Goal: Task Accomplishment & Management: Use online tool/utility

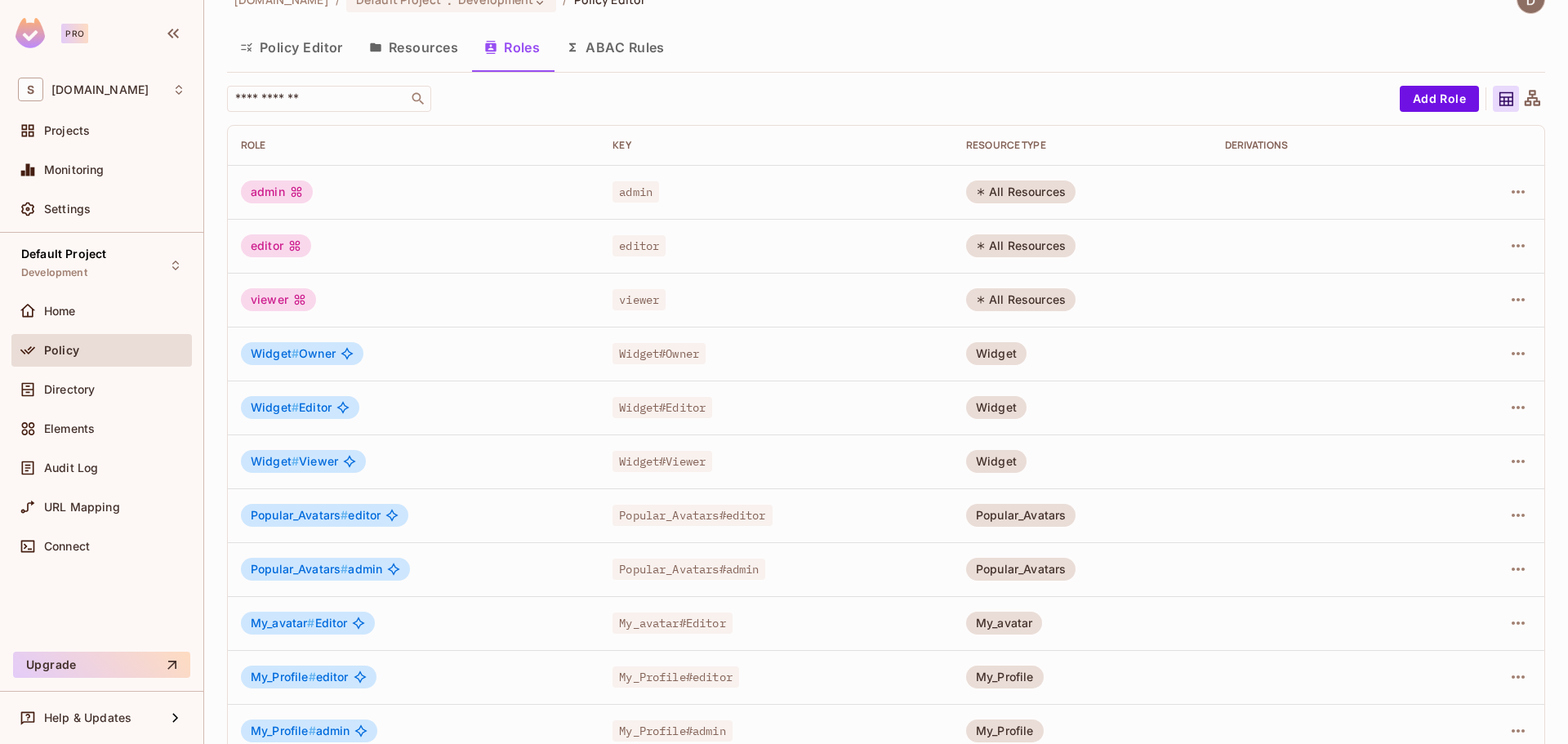
scroll to position [4, 0]
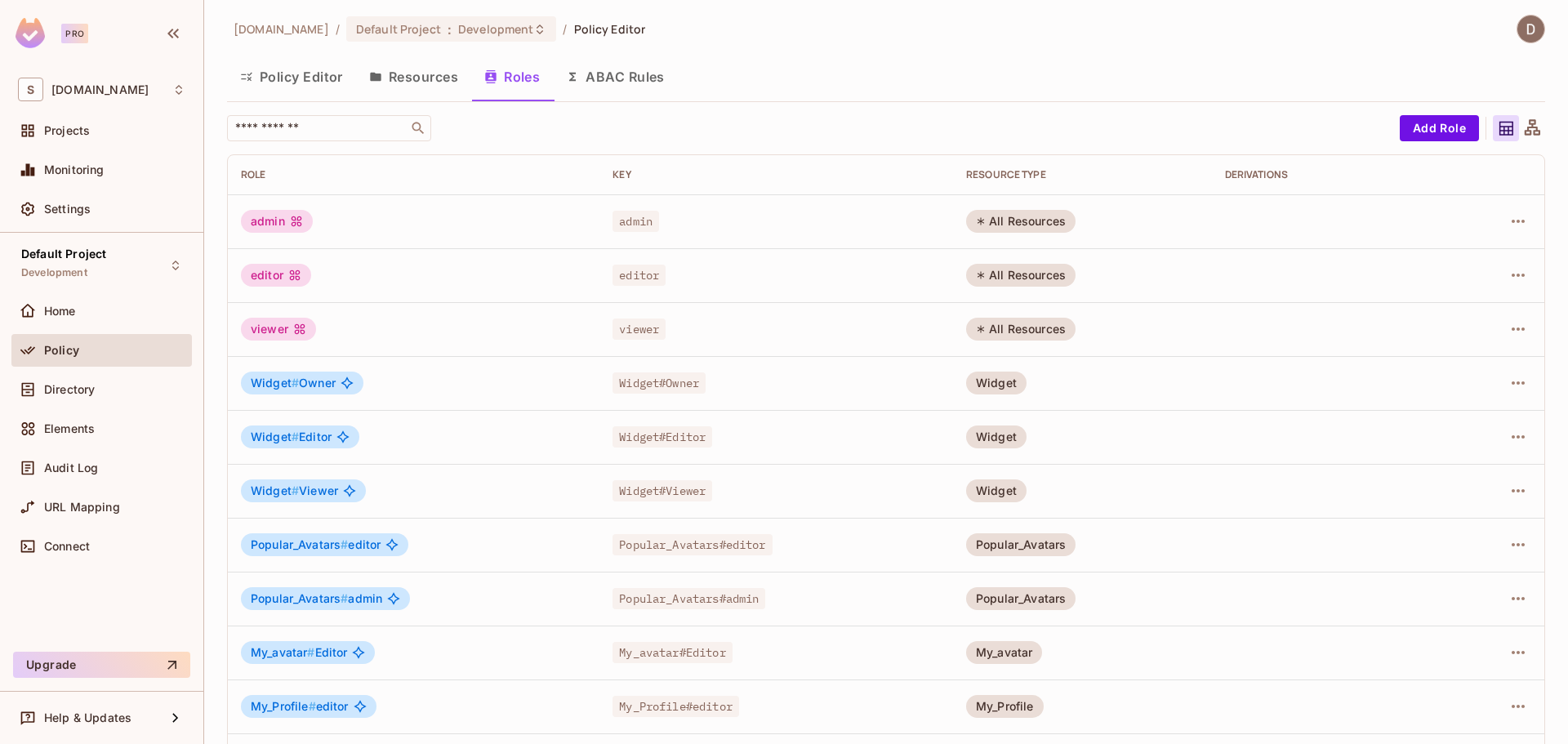
click at [442, 88] on button "Resources" at bounding box center [414, 77] width 115 height 41
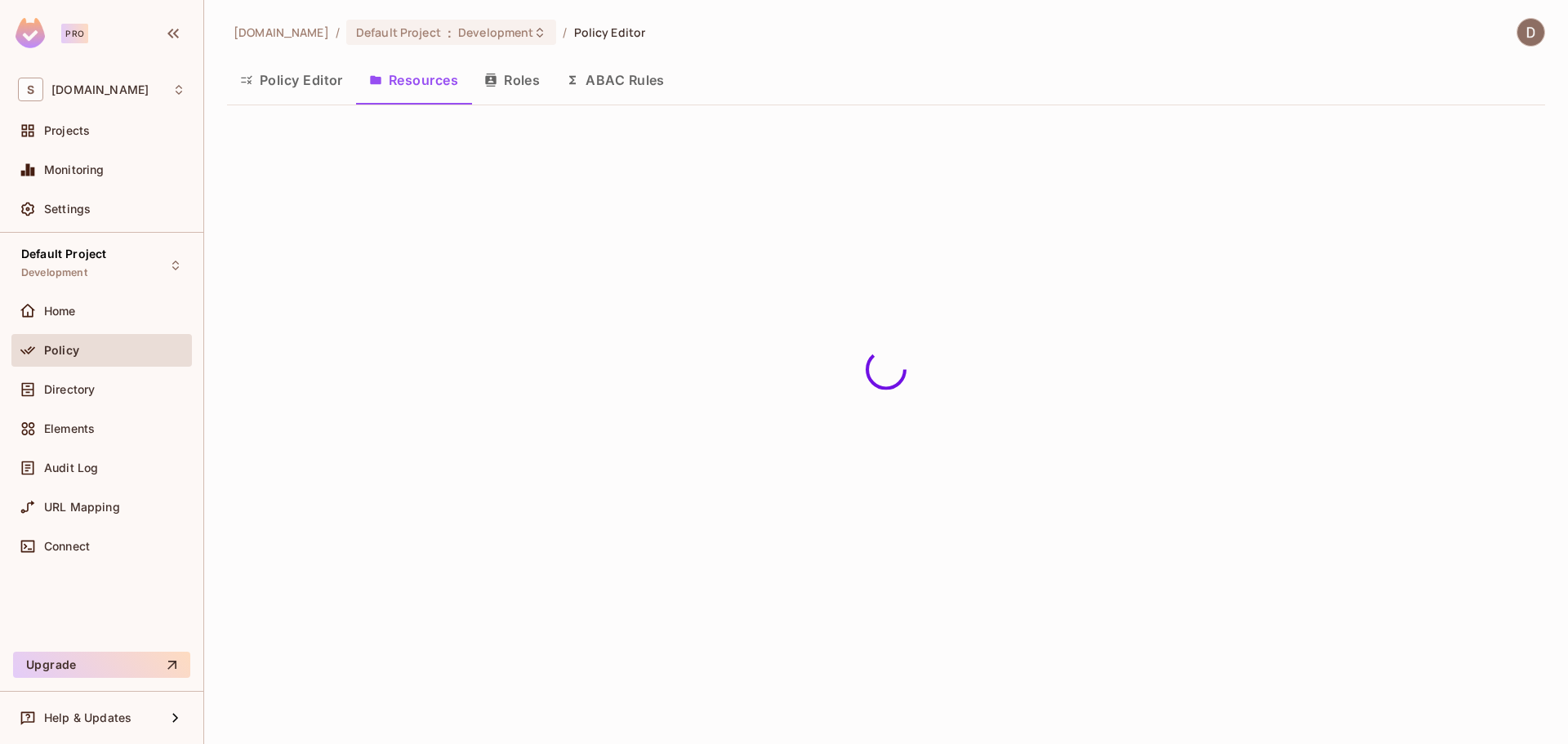
click at [508, 88] on button "Roles" at bounding box center [512, 80] width 81 height 41
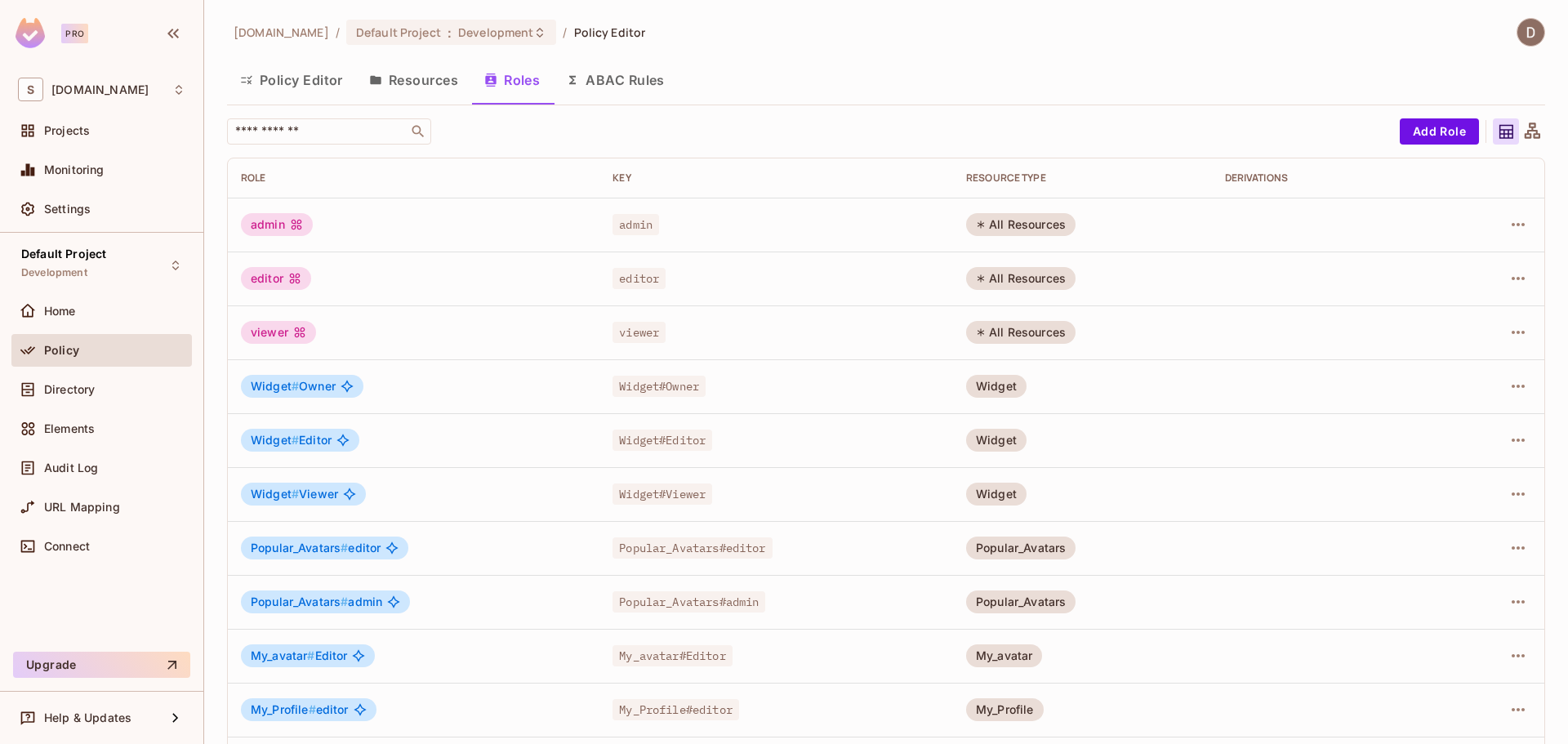
click at [417, 77] on button "Resources" at bounding box center [414, 80] width 115 height 41
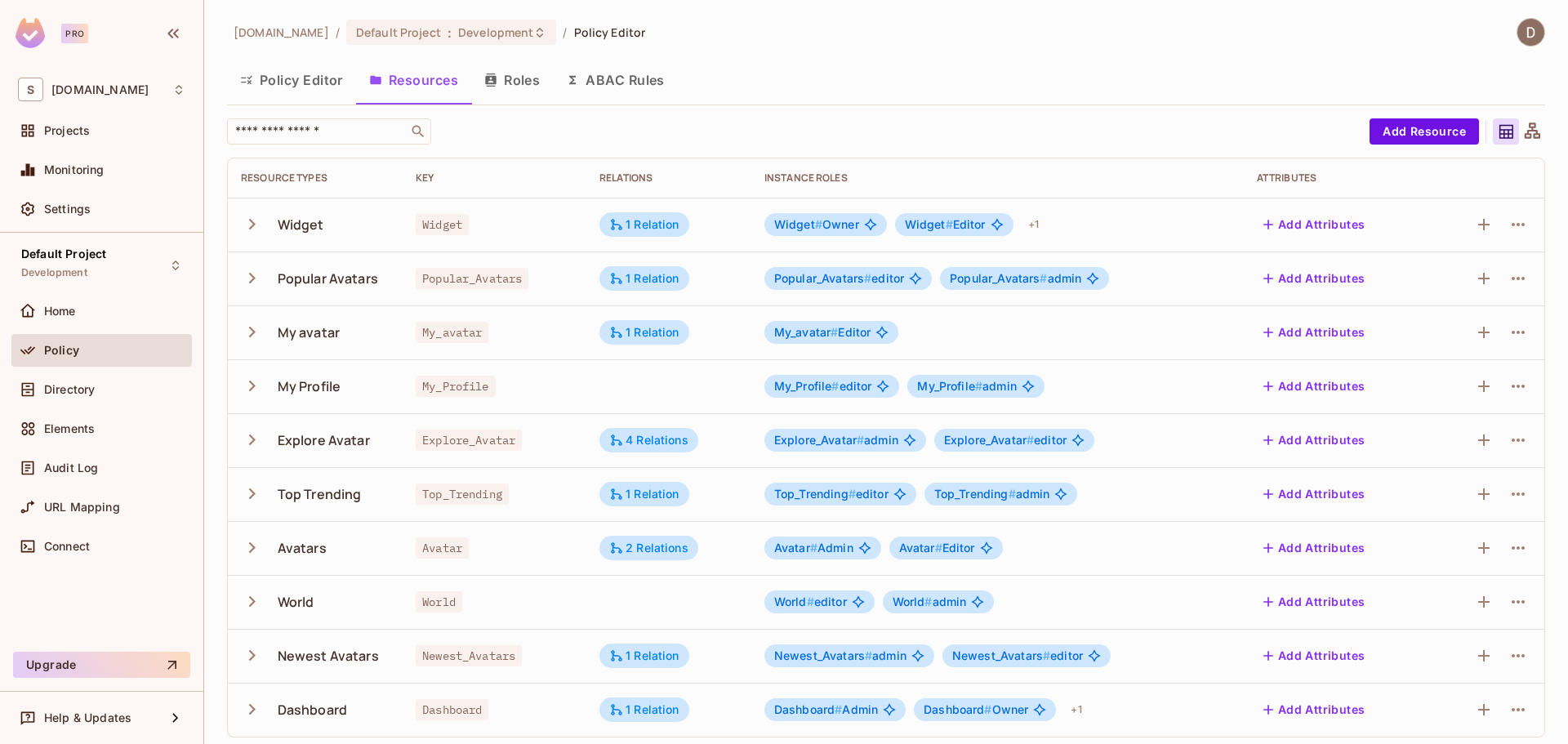
drag, startPoint x: 251, startPoint y: 224, endPoint x: 288, endPoint y: 170, distance: 65.5
click at [253, 226] on icon "button" at bounding box center [252, 224] width 22 height 22
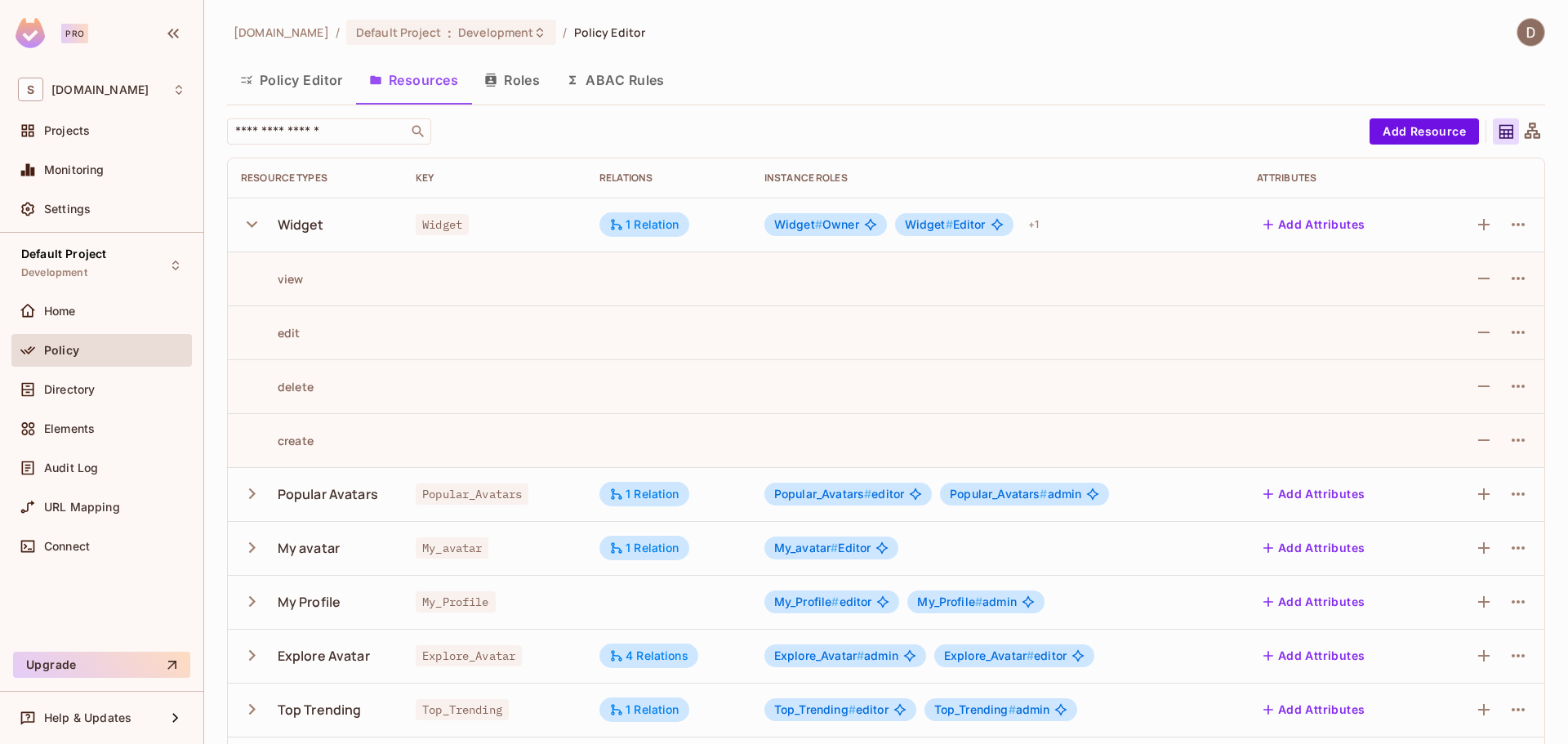
click at [302, 89] on button "Policy Editor" at bounding box center [290, 80] width 129 height 41
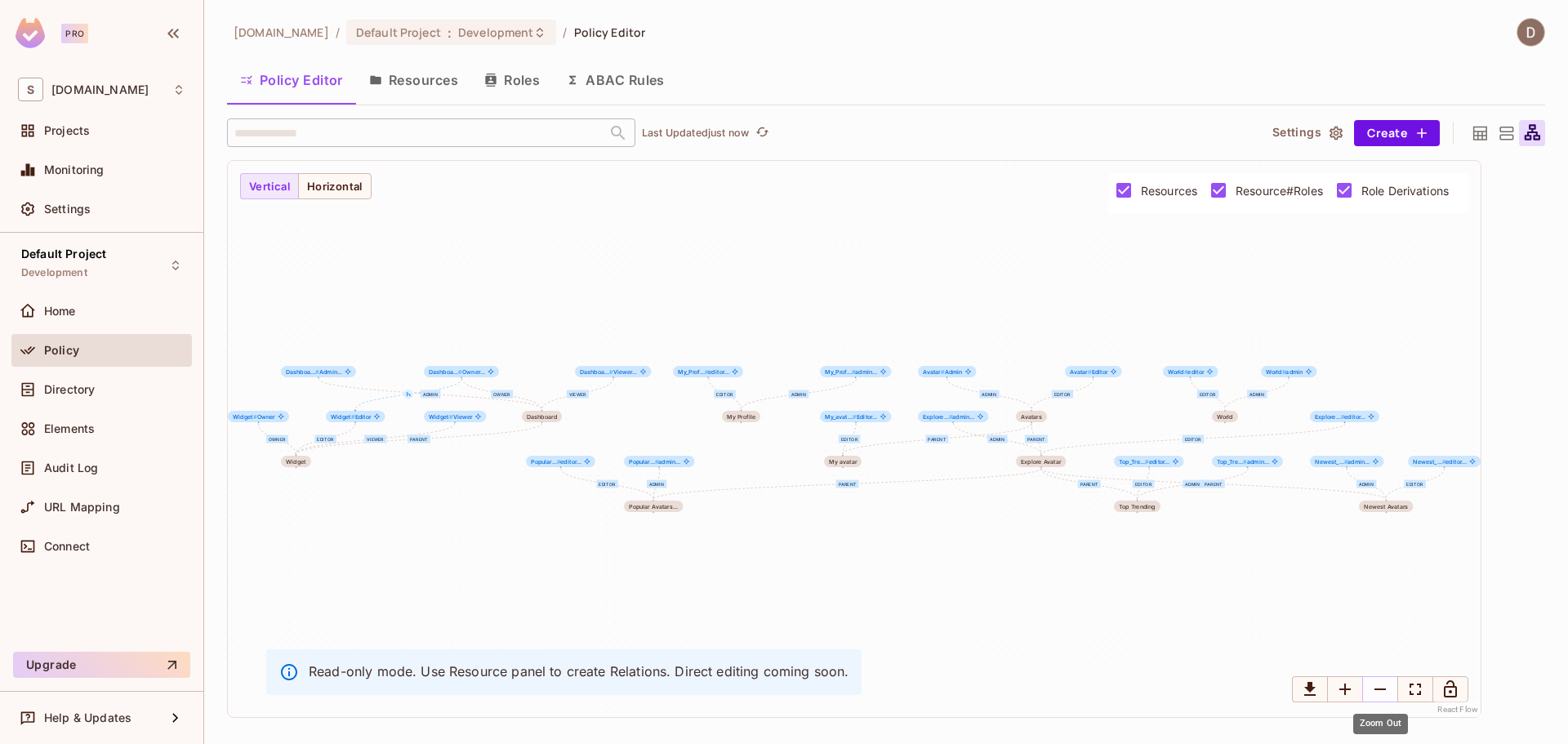
click at [1380, 693] on icon "Zoom Out" at bounding box center [1379, 688] width 19 height 19
click at [1369, 694] on button "Zoom Out" at bounding box center [1379, 689] width 36 height 26
click at [1371, 691] on icon "Zoom Out" at bounding box center [1379, 688] width 19 height 19
click at [1398, 128] on button "Create" at bounding box center [1396, 133] width 86 height 26
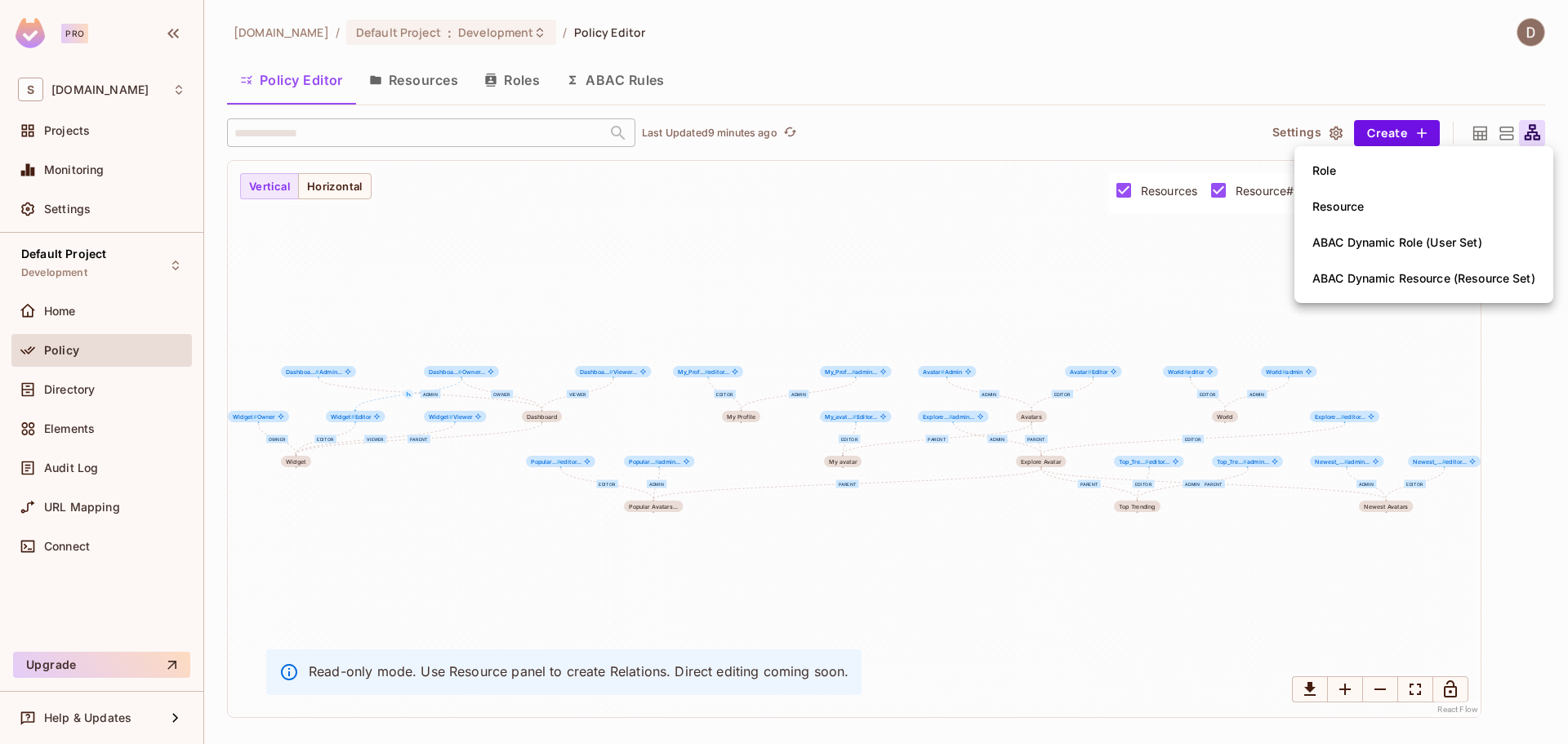
click at [1453, 108] on div at bounding box center [784, 372] width 1568 height 744
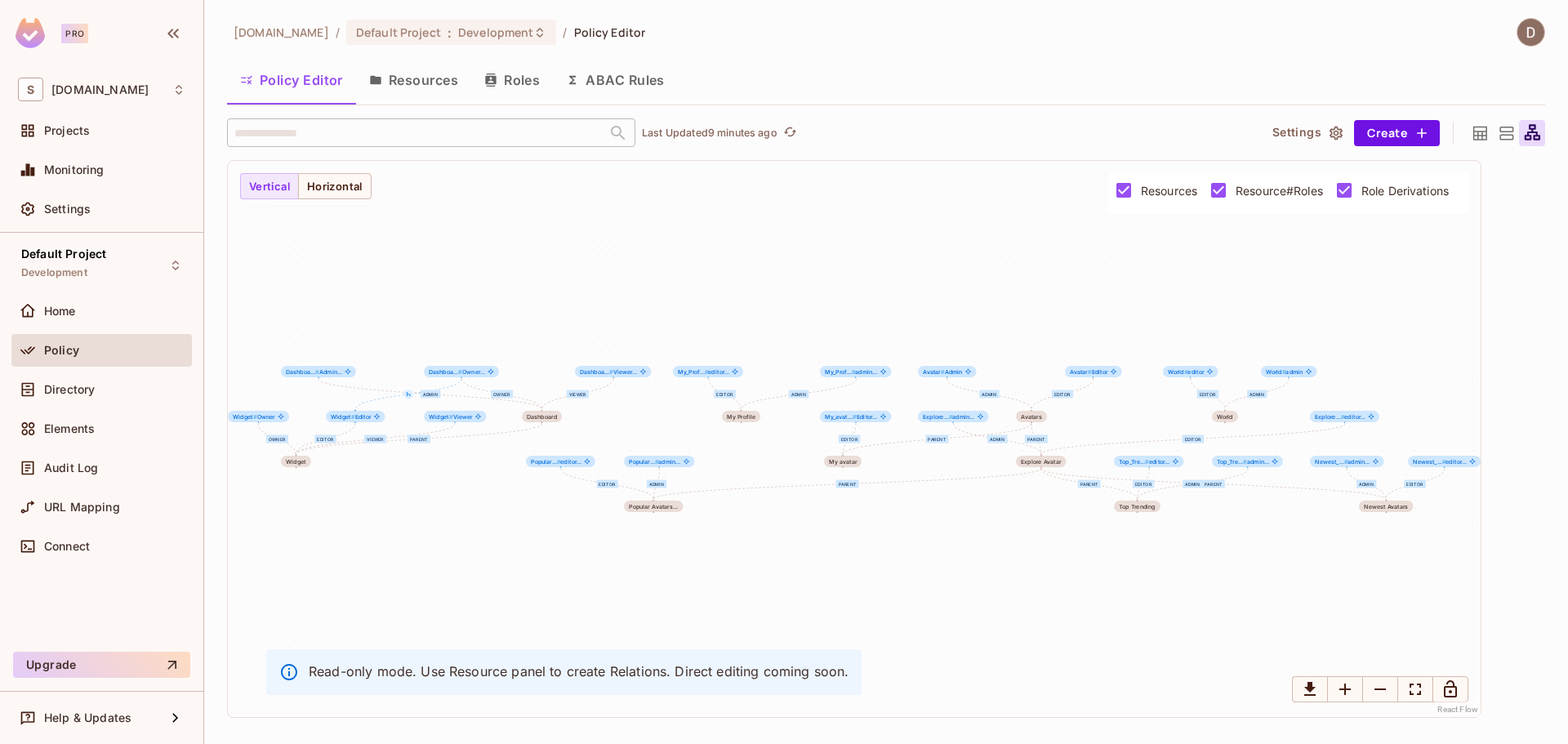
click at [1527, 130] on icon at bounding box center [1532, 133] width 20 height 20
click at [1466, 137] on div at bounding box center [1479, 133] width 26 height 26
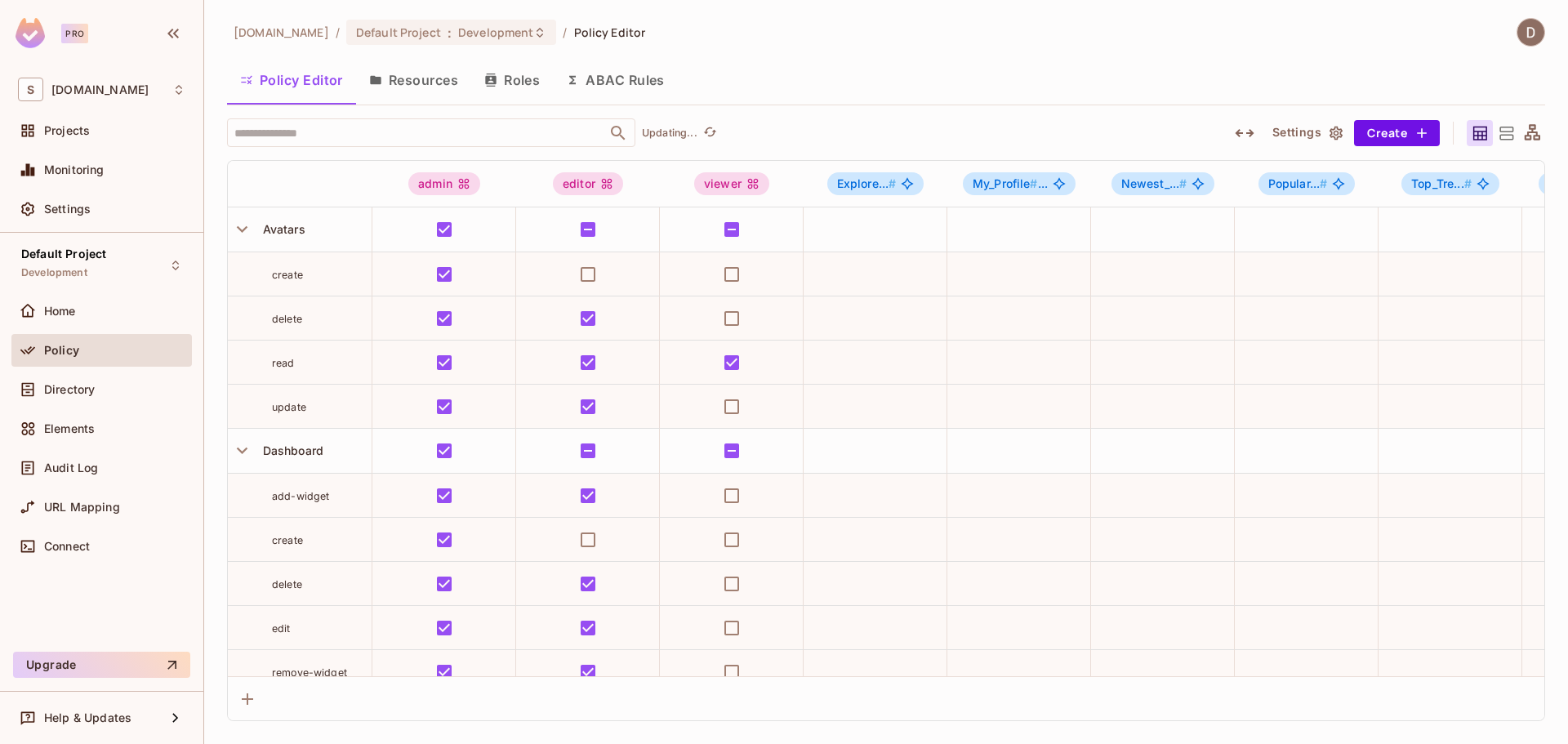
click at [1502, 127] on icon at bounding box center [1506, 133] width 14 height 13
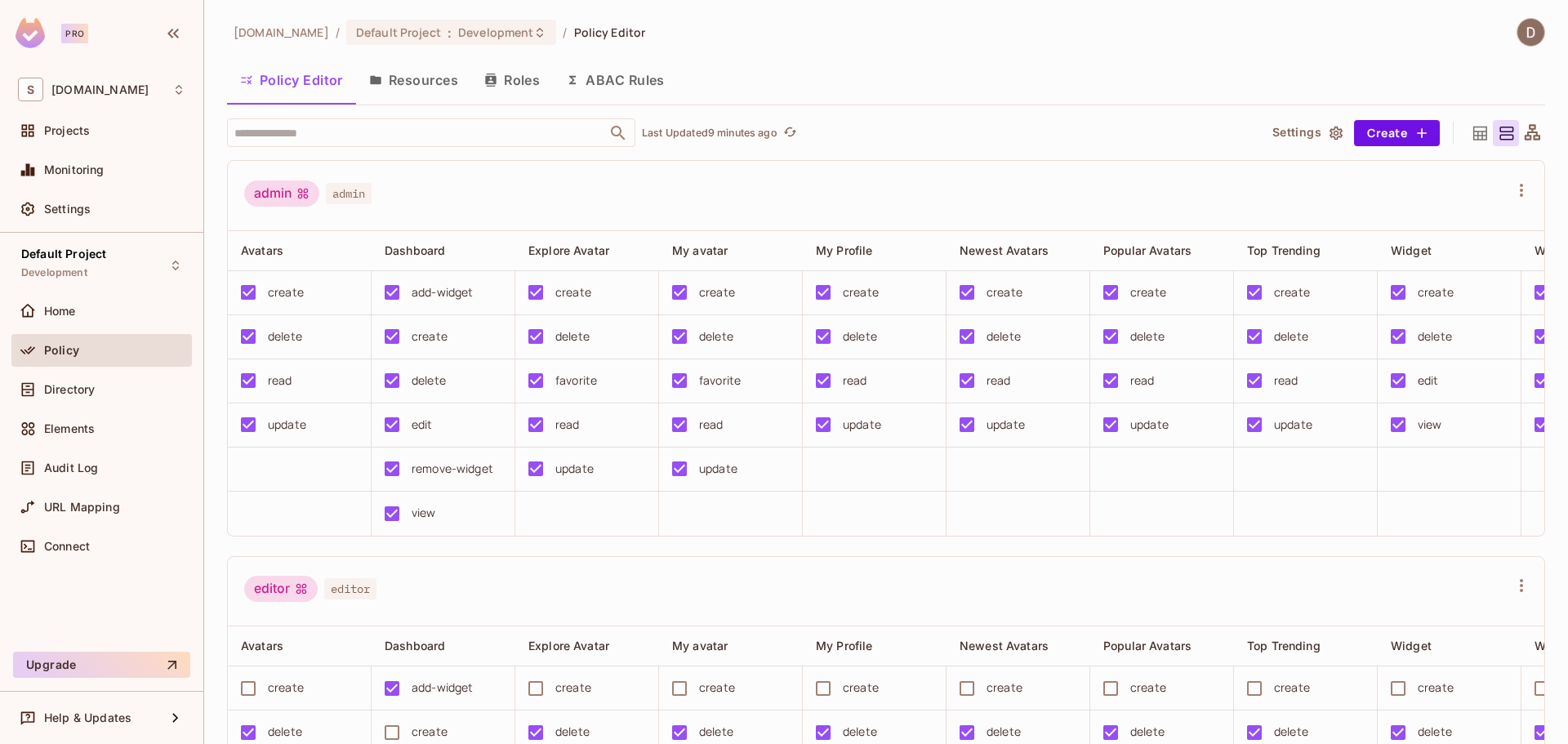
click at [1470, 137] on icon at bounding box center [1480, 133] width 20 height 20
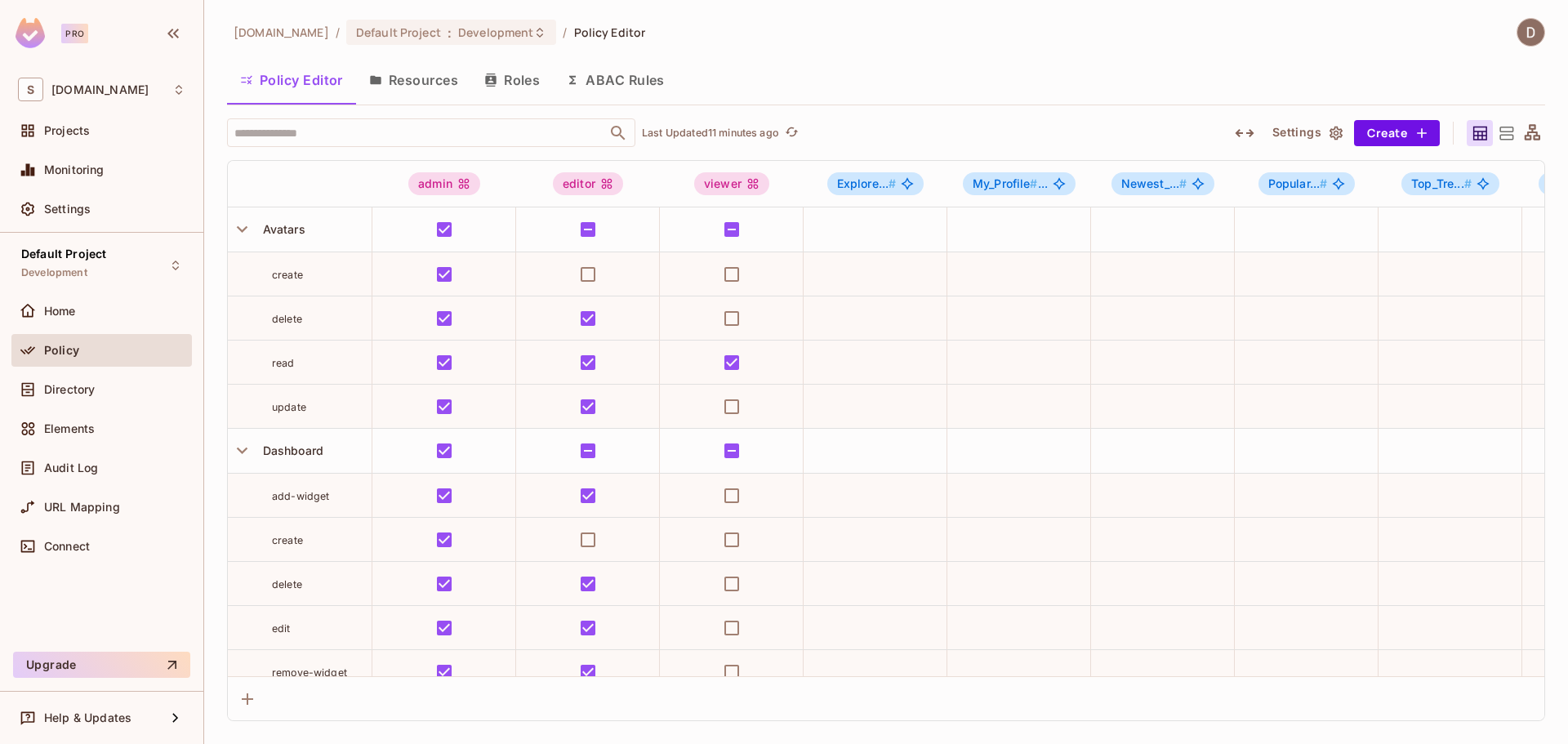
drag, startPoint x: 414, startPoint y: 74, endPoint x: 457, endPoint y: 77, distance: 43.1
click at [414, 76] on button "Resources" at bounding box center [414, 80] width 115 height 41
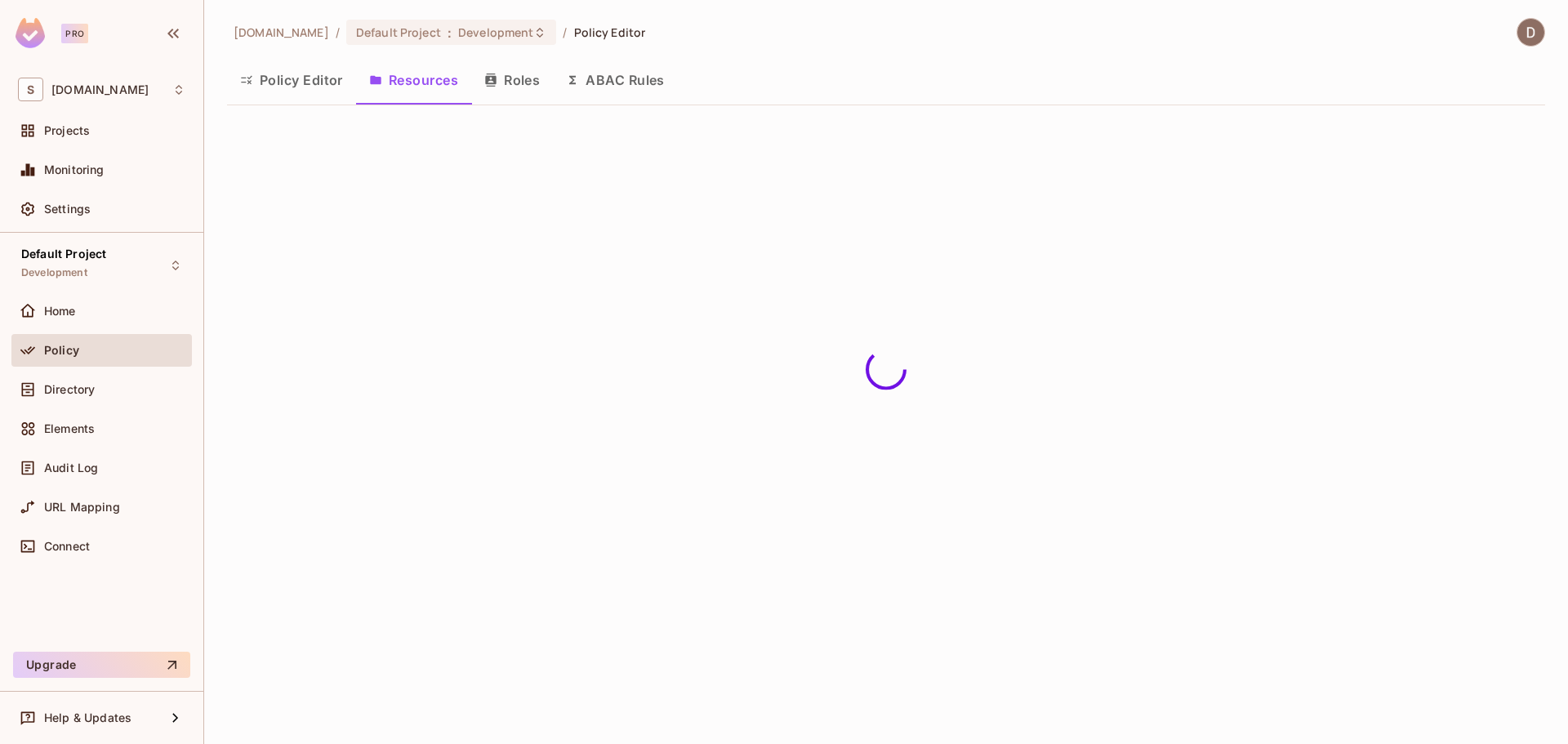
click at [505, 84] on button "Roles" at bounding box center [512, 80] width 81 height 41
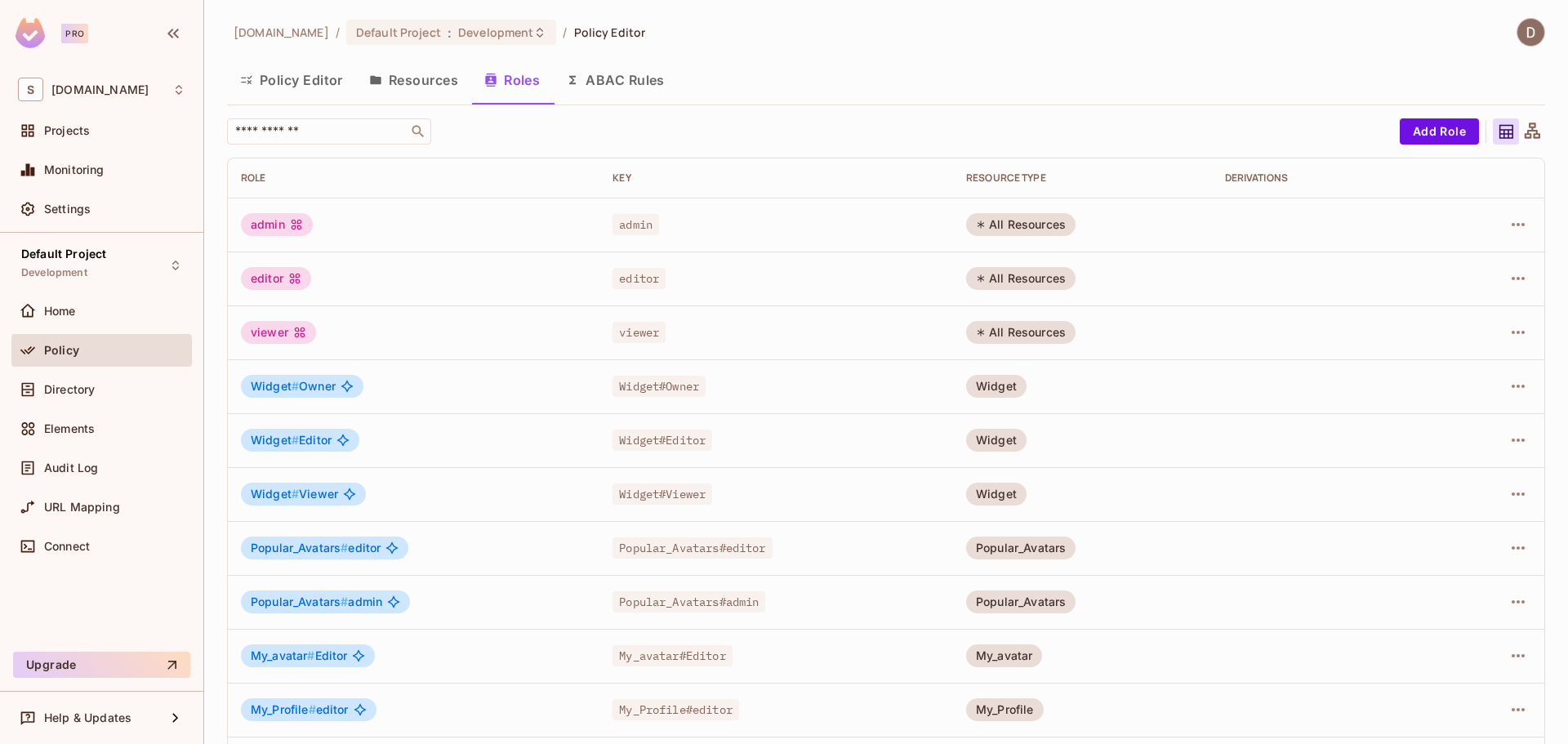
click at [1522, 128] on icon at bounding box center [1532, 132] width 20 height 20
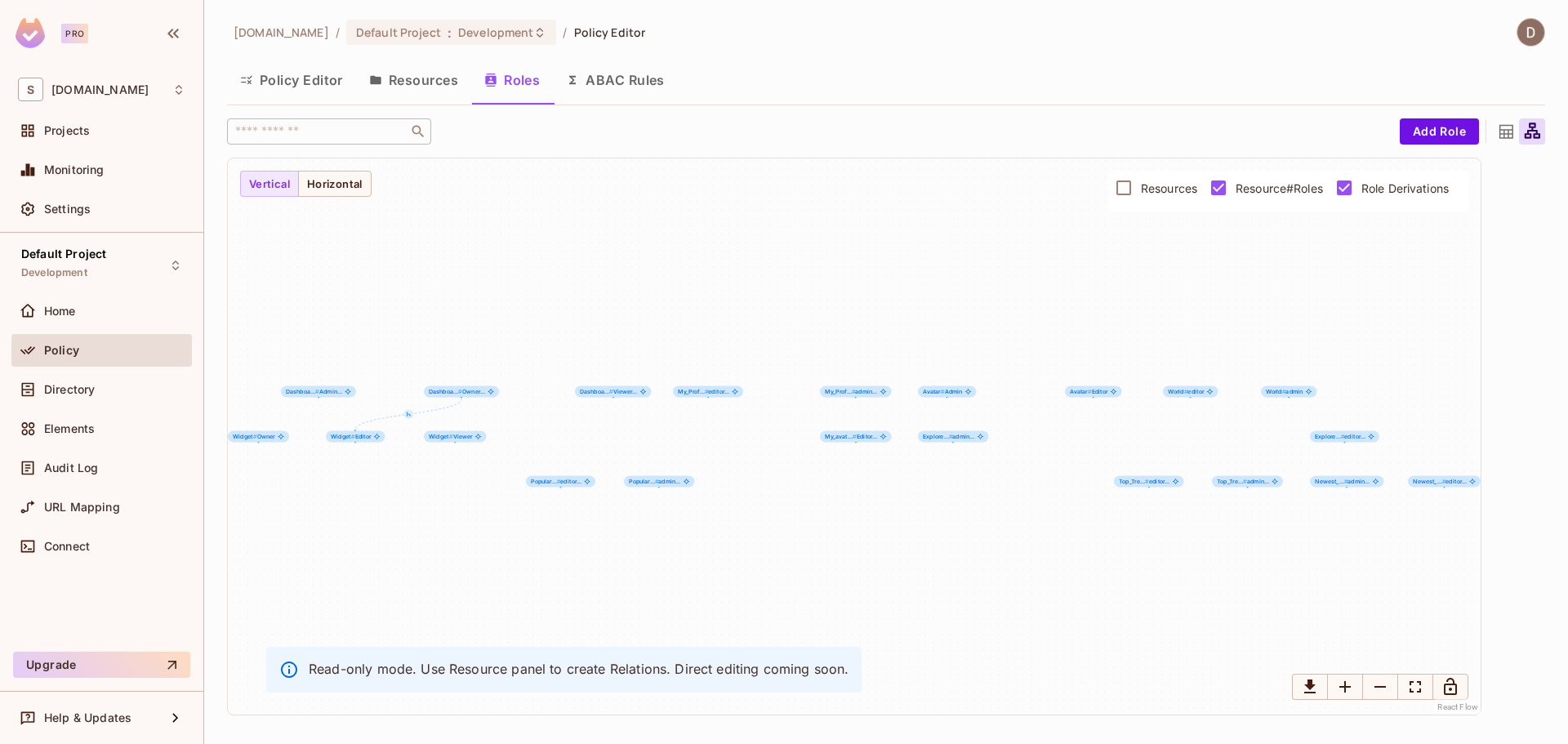
click at [1506, 130] on icon at bounding box center [1506, 132] width 20 height 20
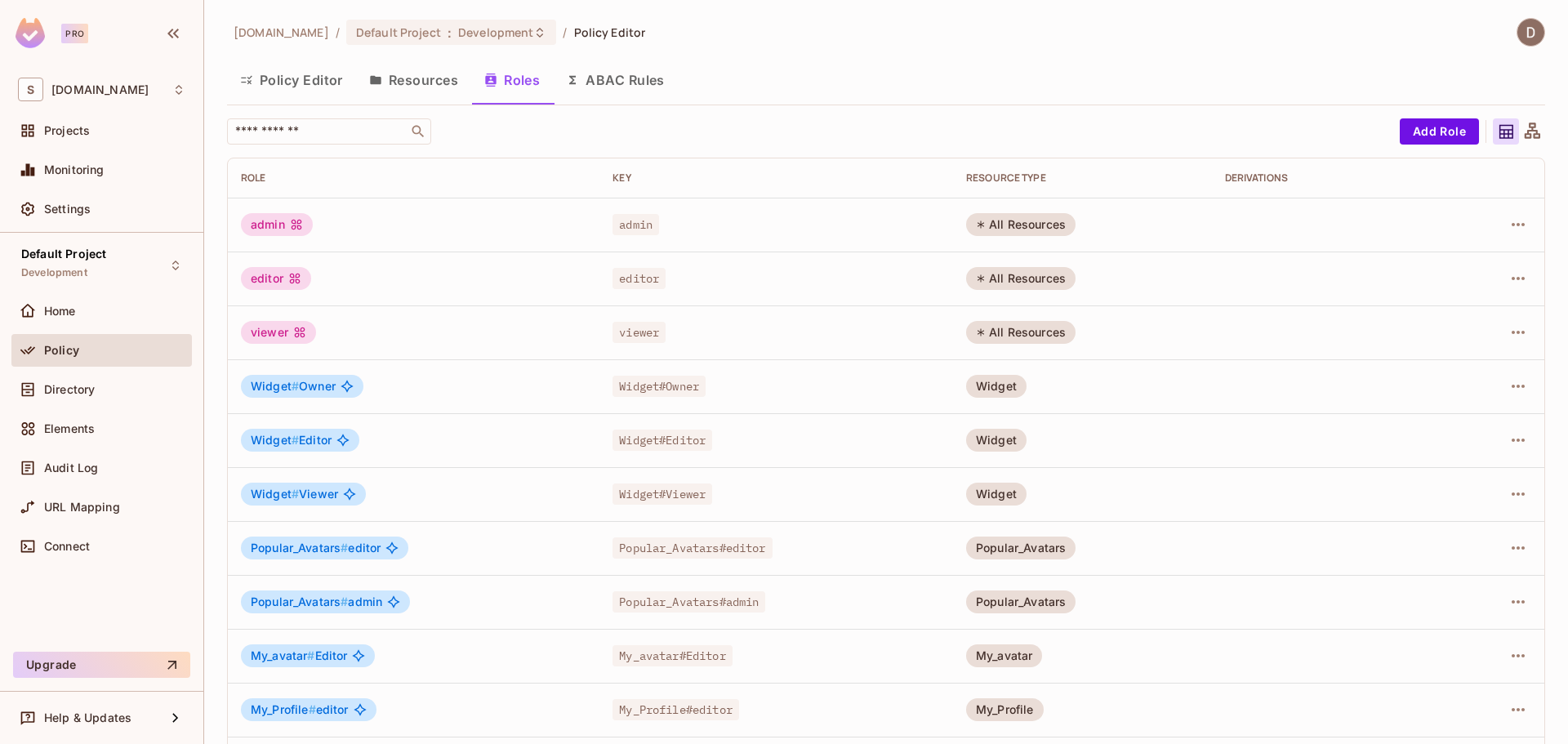
click at [1525, 130] on icon at bounding box center [1532, 130] width 16 height 16
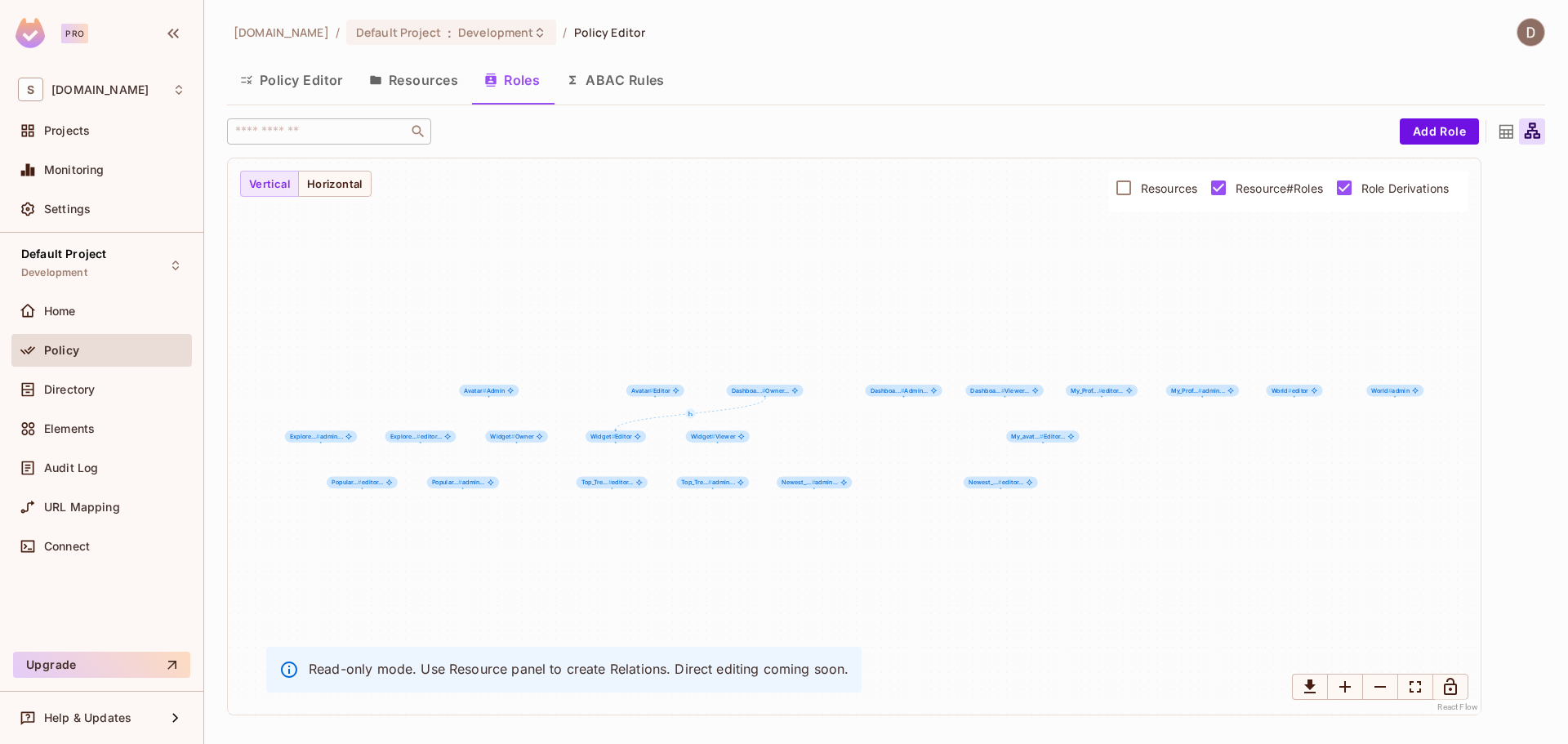
click at [1439, 149] on div "​ Add Role Widget # Owner Widget # Editor Widget # Viewer Popular... # editor..…" at bounding box center [885, 416] width 1318 height 597
click at [1438, 138] on button "Add Role" at bounding box center [1439, 131] width 80 height 26
